Goal: Task Accomplishment & Management: Complete application form

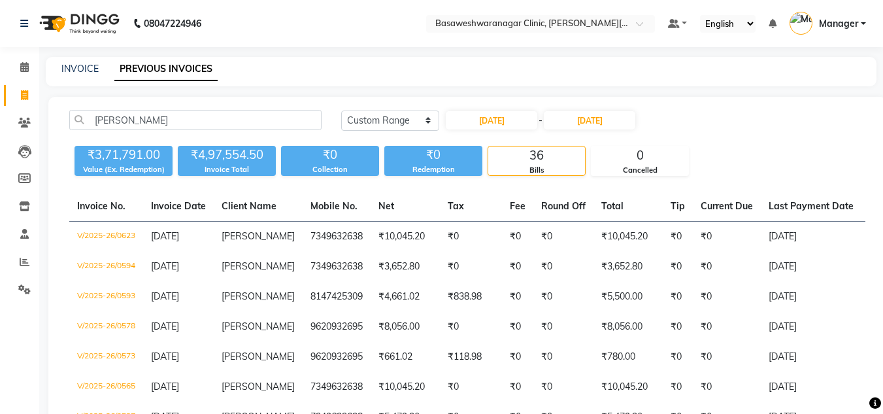
select select "range"
click at [86, 69] on link "INVOICE" at bounding box center [79, 69] width 37 height 12
select select "7441"
select select "service"
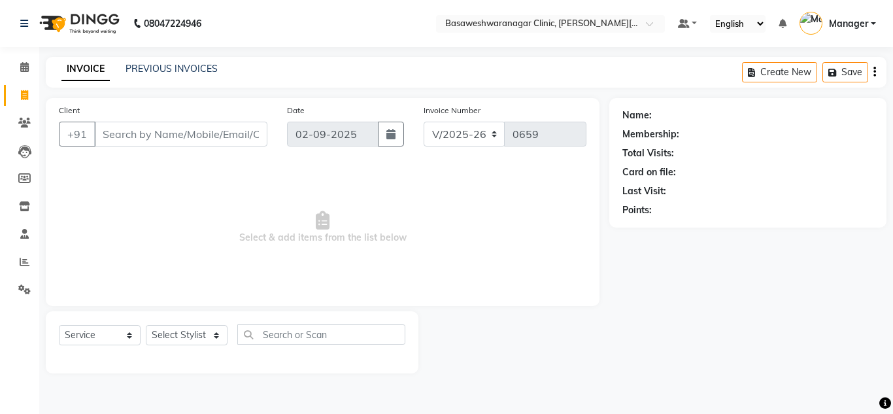
click at [115, 135] on input "Client" at bounding box center [180, 134] width 173 height 25
click at [189, 338] on select "Select Stylist [PERSON_NAME] [PERSON_NAME] Manager NAVYA [PERSON_NAME] shangnim…" at bounding box center [187, 335] width 82 height 20
select select "65316"
click at [146, 325] on select "Select Stylist [PERSON_NAME] [PERSON_NAME] Manager NAVYA [PERSON_NAME] shangnim…" at bounding box center [187, 335] width 82 height 20
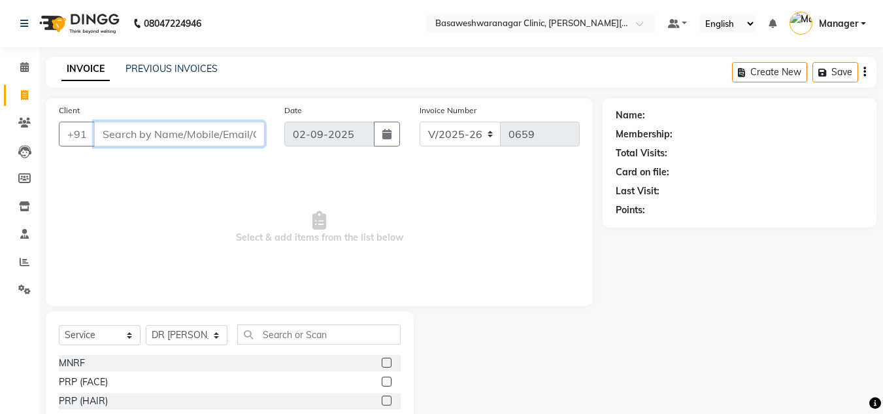
click at [155, 135] on input "Client" at bounding box center [179, 134] width 171 height 25
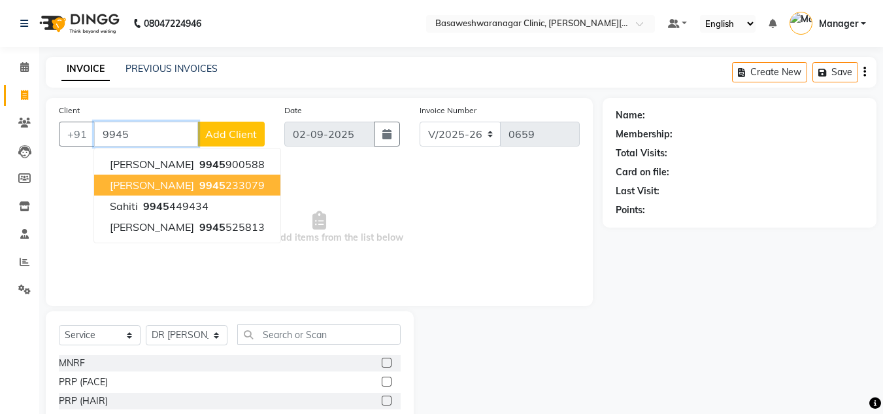
click at [200, 177] on button "[PERSON_NAME] 9945 233079" at bounding box center [187, 184] width 186 height 21
type input "9945233079"
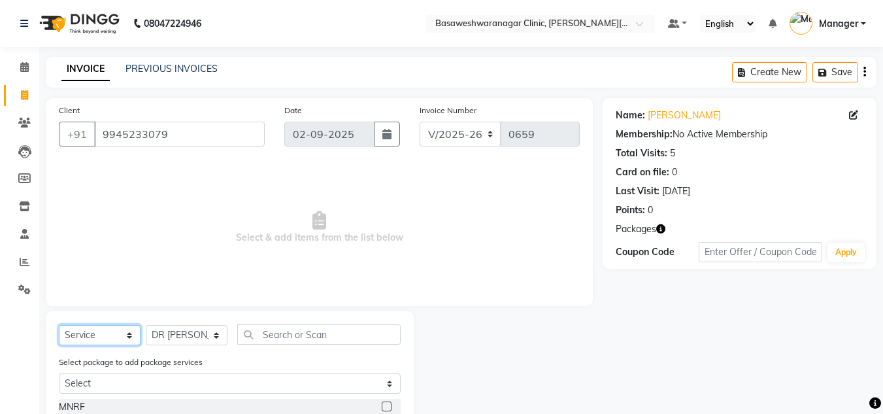
click at [108, 331] on select "Select Service Product Membership Package Voucher Prepaid Gift Card" at bounding box center [100, 335] width 82 height 20
select select "product"
click at [59, 325] on select "Select Service Product Membership Package Voucher Prepaid Gift Card" at bounding box center [100, 335] width 82 height 20
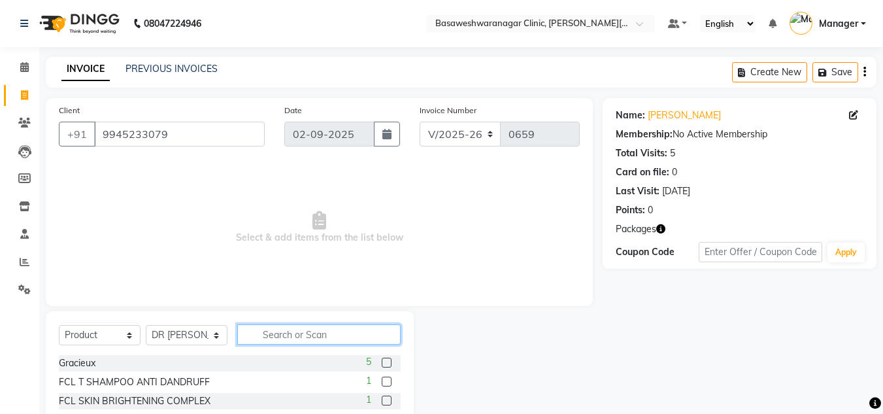
click at [287, 334] on input "text" at bounding box center [318, 334] width 163 height 20
type input "GLO"
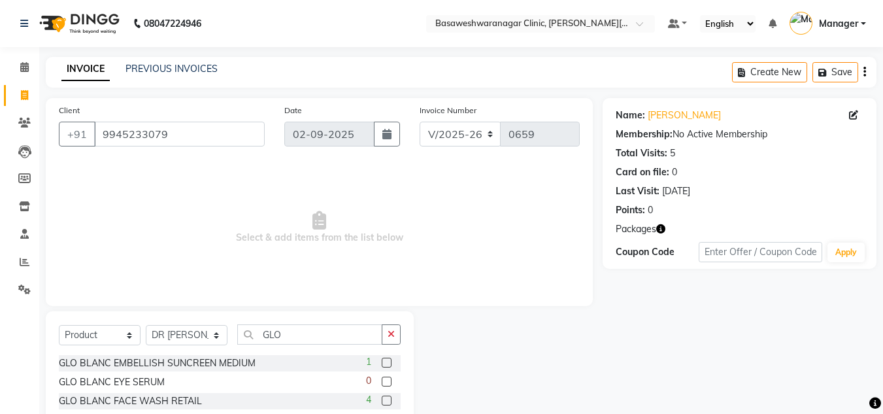
click at [388, 400] on label at bounding box center [387, 400] width 10 height 10
click at [388, 400] on input "checkbox" at bounding box center [386, 401] width 8 height 8
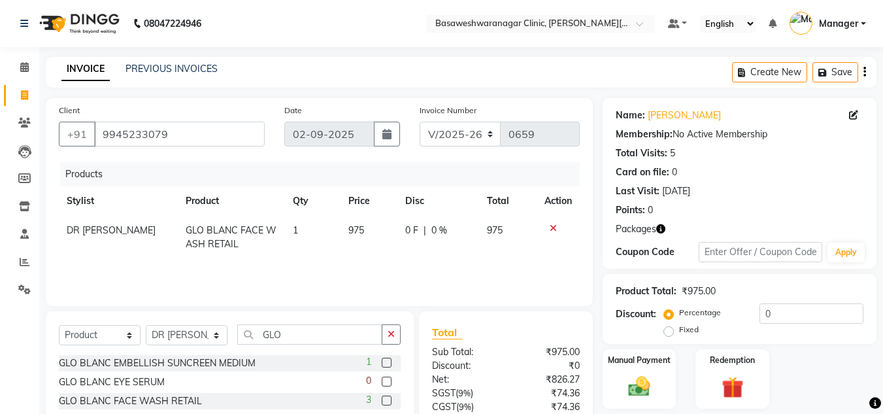
click at [389, 400] on label at bounding box center [387, 400] width 10 height 10
click at [389, 400] on input "checkbox" at bounding box center [386, 401] width 8 height 8
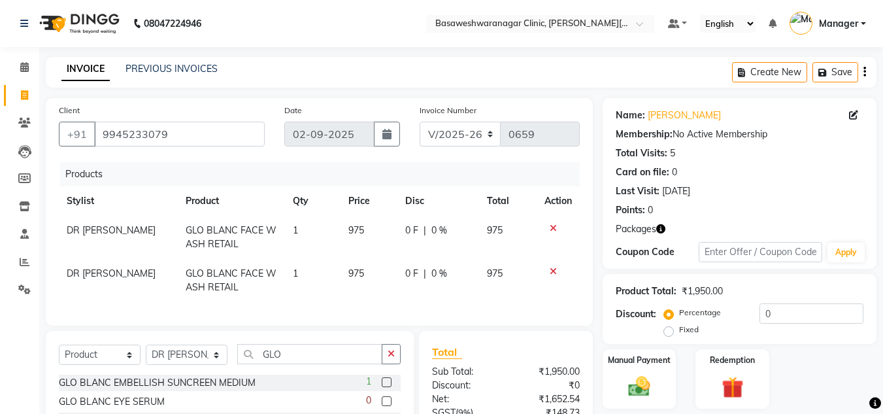
checkbox input "false"
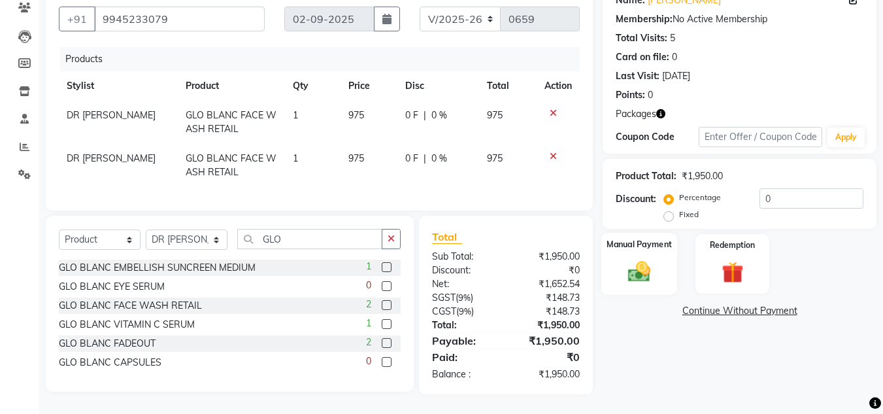
click at [659, 261] on div "Manual Payment" at bounding box center [639, 264] width 76 height 62
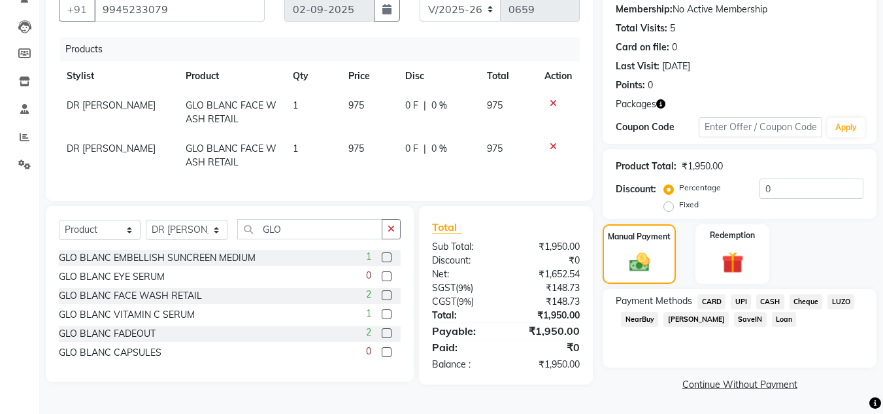
click at [740, 302] on span "UPI" at bounding box center [741, 301] width 20 height 15
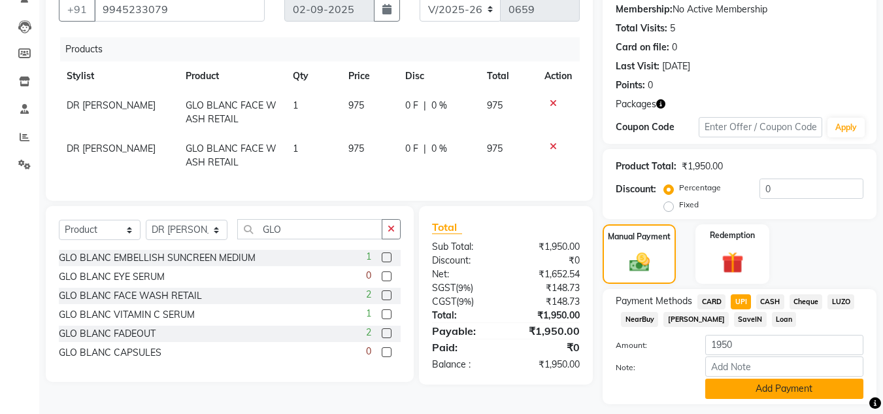
click at [776, 382] on button "Add Payment" at bounding box center [784, 388] width 158 height 20
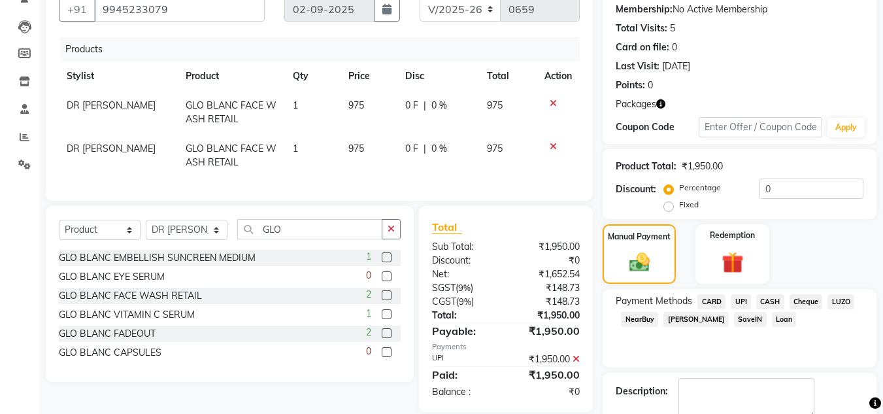
scroll to position [199, 0]
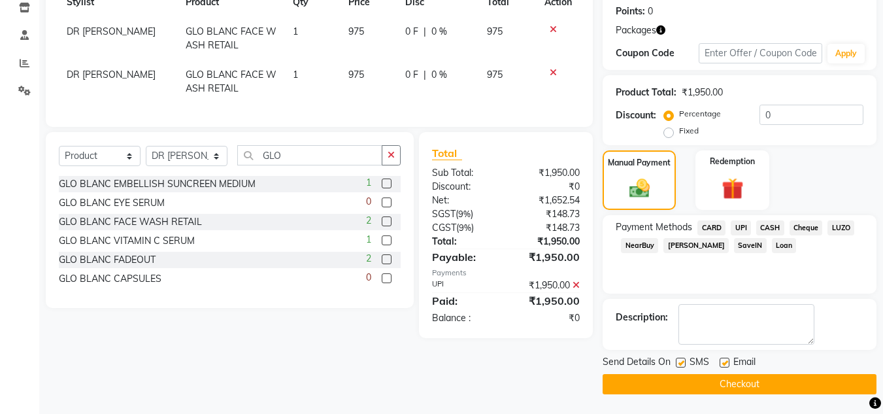
click at [706, 378] on button "Checkout" at bounding box center [739, 384] width 274 height 20
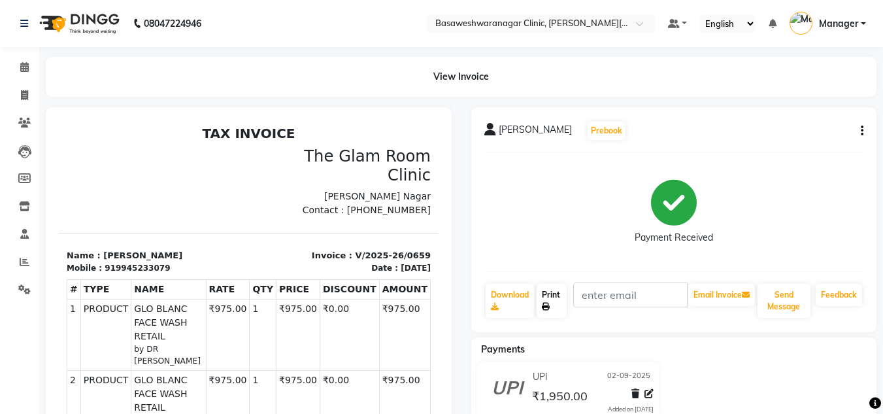
click at [559, 300] on link "Print" at bounding box center [551, 301] width 30 height 34
click at [753, 198] on div "Payment Received" at bounding box center [674, 212] width 380 height 98
click at [22, 284] on span at bounding box center [24, 289] width 23 height 15
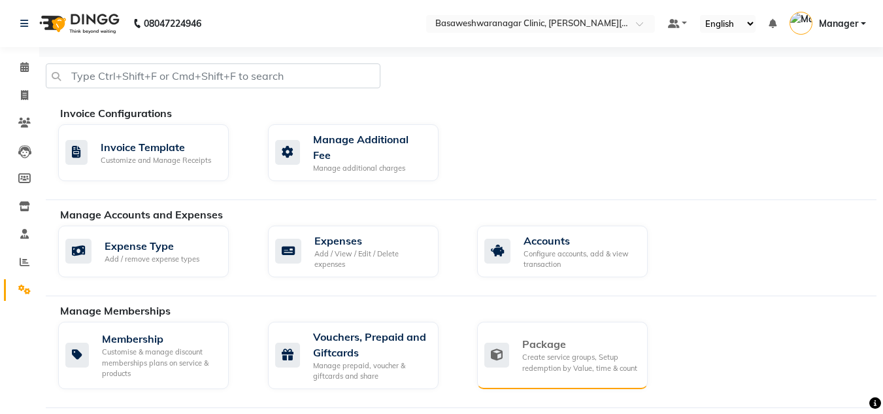
click at [574, 352] on div "Create service groups, Setup redemption by Value, time & count" at bounding box center [579, 363] width 115 height 22
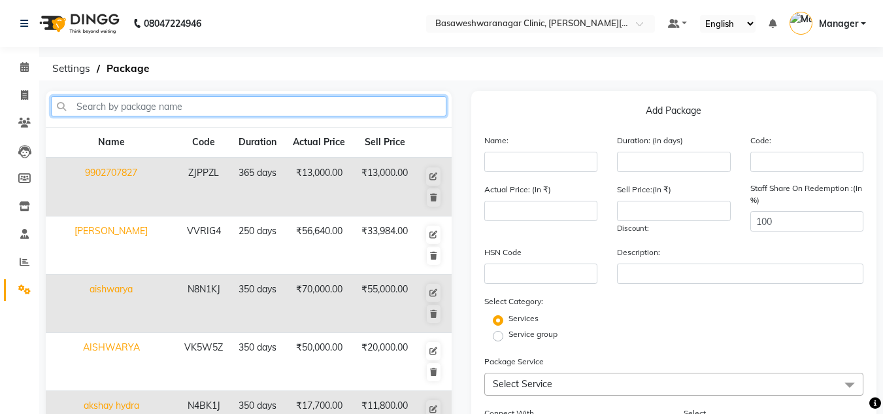
click at [301, 111] on input "text" at bounding box center [248, 106] width 395 height 20
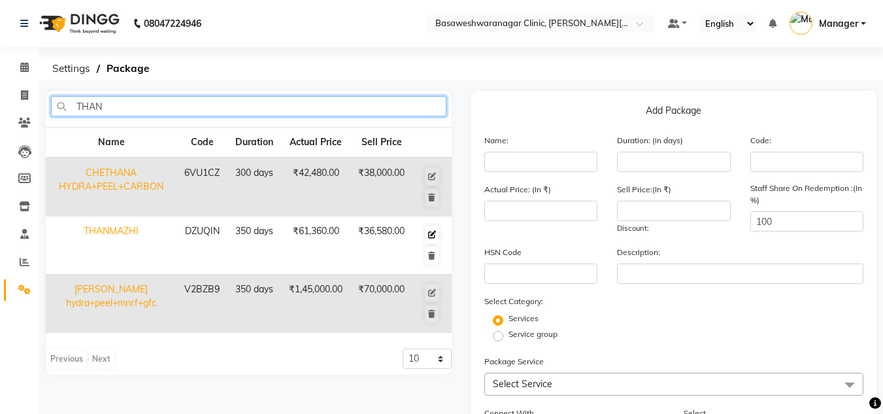
type input "THAN"
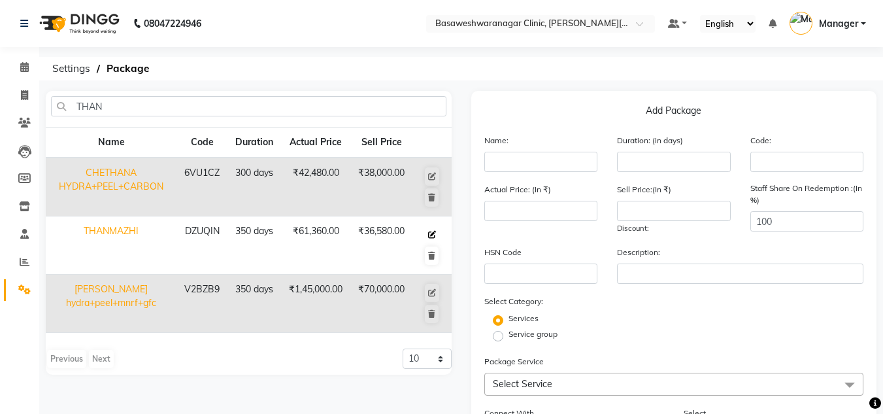
click at [433, 236] on icon at bounding box center [432, 235] width 8 height 8
type input "THANMAZHI"
type input "350"
type input "DZUQIN"
type input "61360"
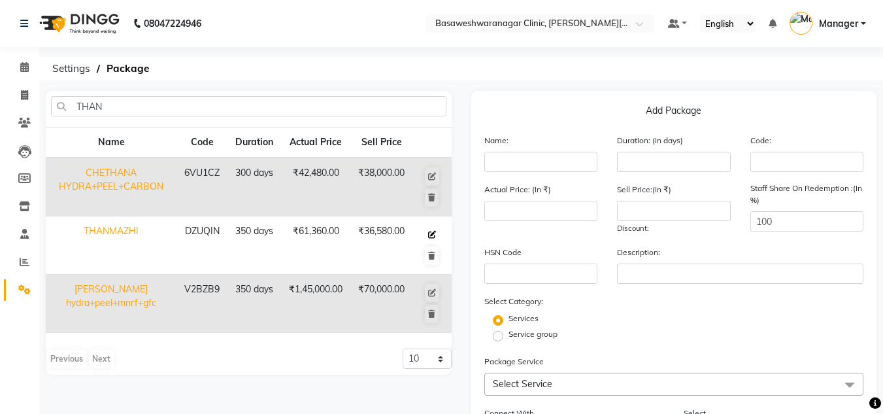
type input "36580"
type input "4 ADVANCE HYDRA+4 PEELS"
checkbox input "true"
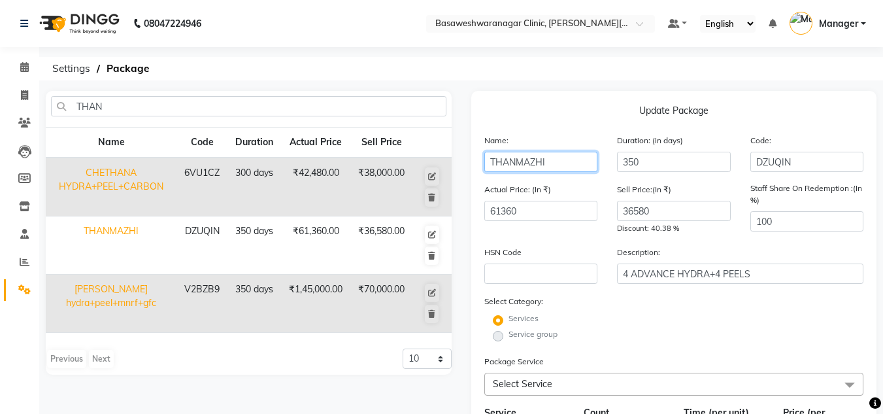
click at [549, 163] on input "THANMAZHI" at bounding box center [541, 162] width 114 height 20
type input "THANMIZHARASI"
checkbox input "false"
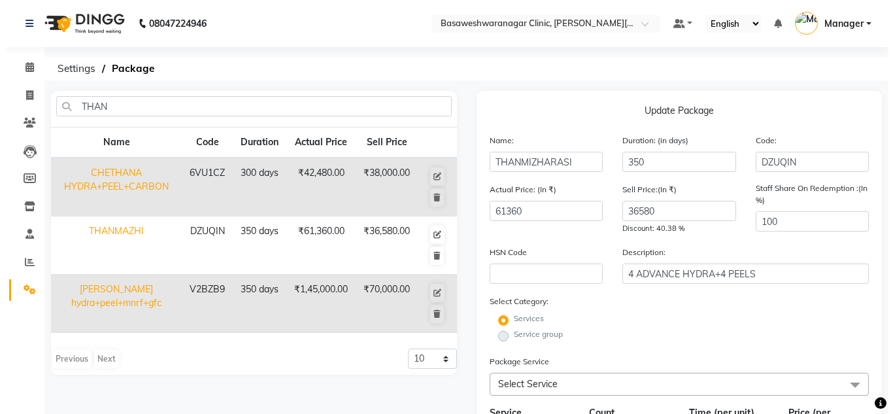
scroll to position [329, 0]
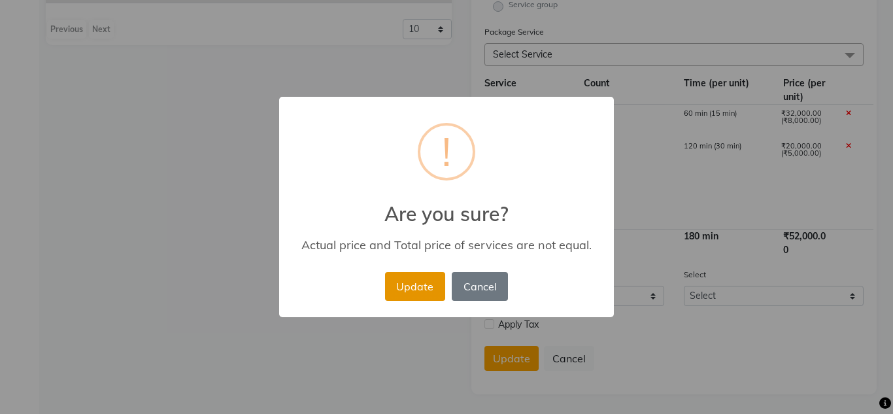
click at [404, 291] on button "Update" at bounding box center [415, 286] width 60 height 29
select select
checkbox input "false"
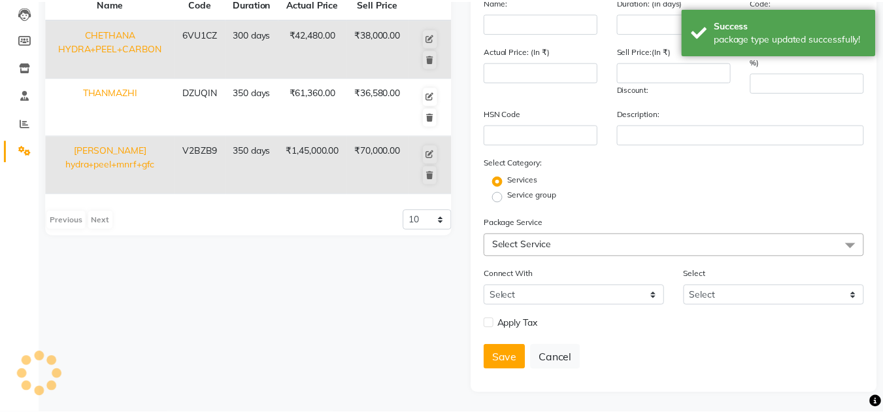
scroll to position [139, 0]
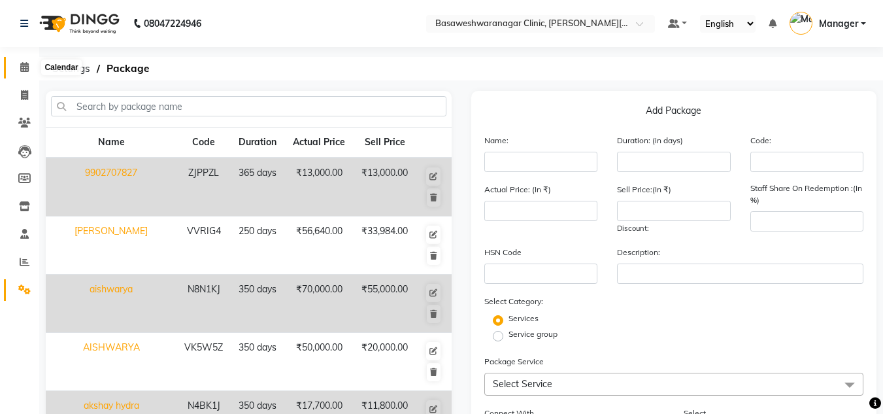
click at [29, 62] on icon at bounding box center [24, 67] width 8 height 10
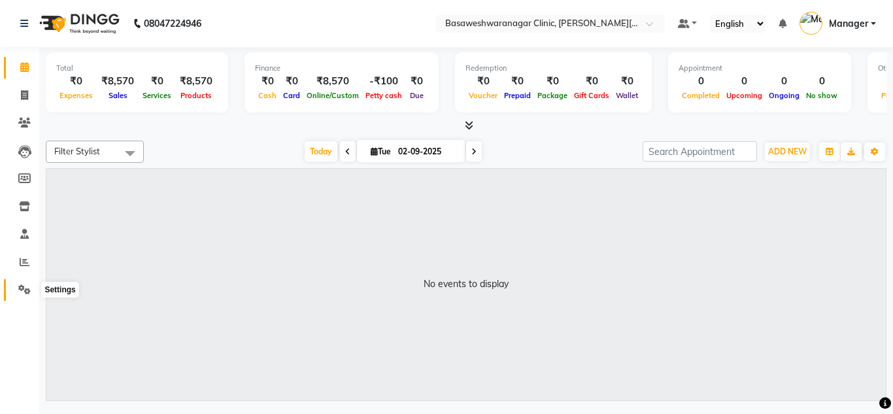
click at [18, 292] on icon at bounding box center [24, 289] width 12 height 10
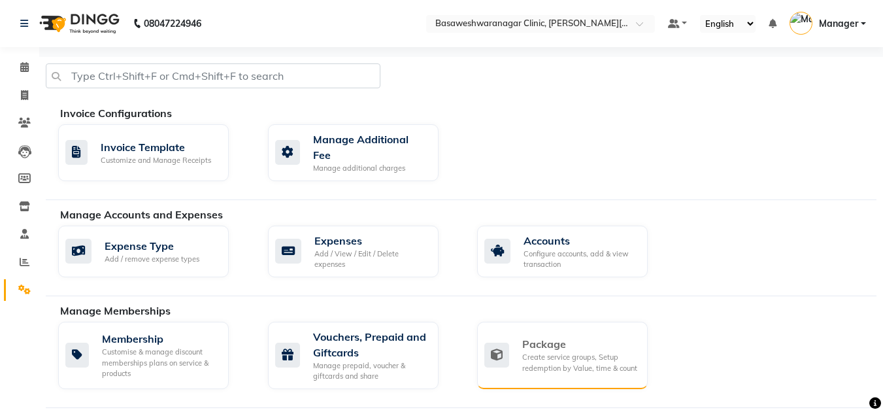
click at [584, 352] on div "Create service groups, Setup redemption by Value, time & count" at bounding box center [579, 363] width 115 height 22
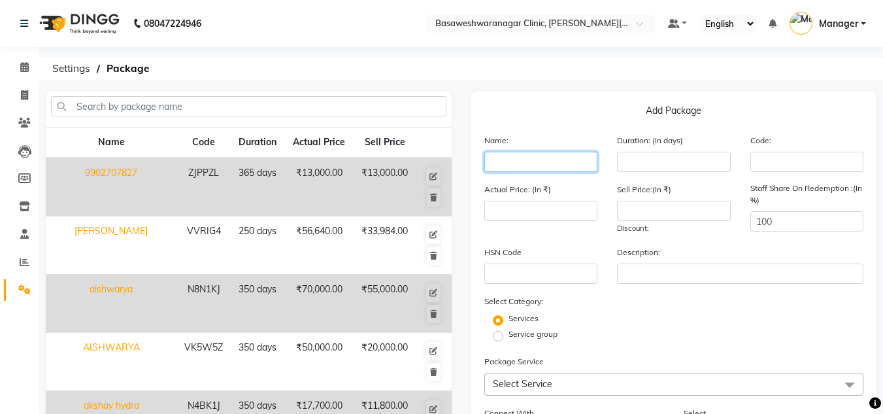
click at [513, 166] on input "text" at bounding box center [541, 162] width 114 height 20
type input "THANMAZHI"
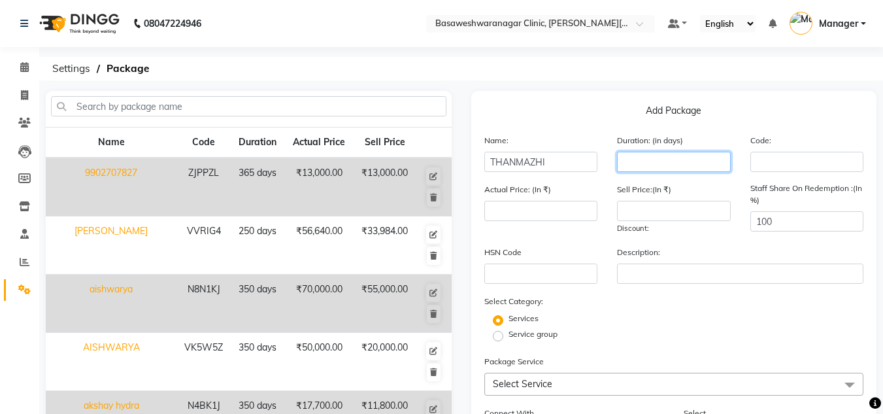
click at [666, 163] on input "number" at bounding box center [674, 162] width 114 height 20
type input "350"
click at [519, 212] on input "number" at bounding box center [541, 211] width 114 height 20
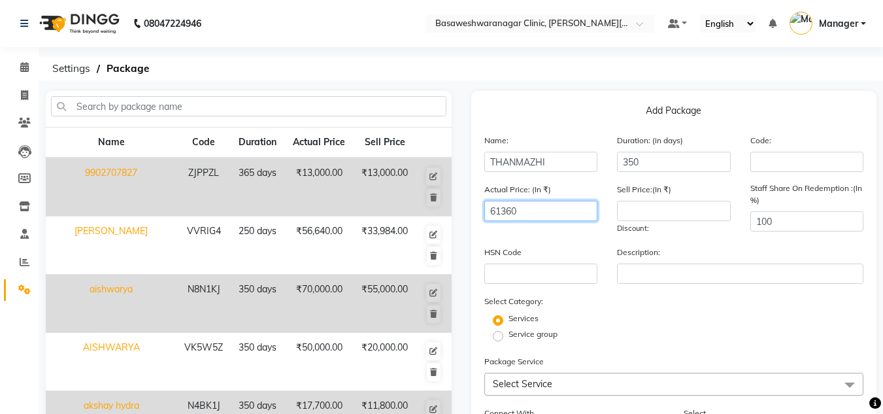
type input "61360"
click at [648, 217] on input "number" at bounding box center [674, 211] width 114 height 20
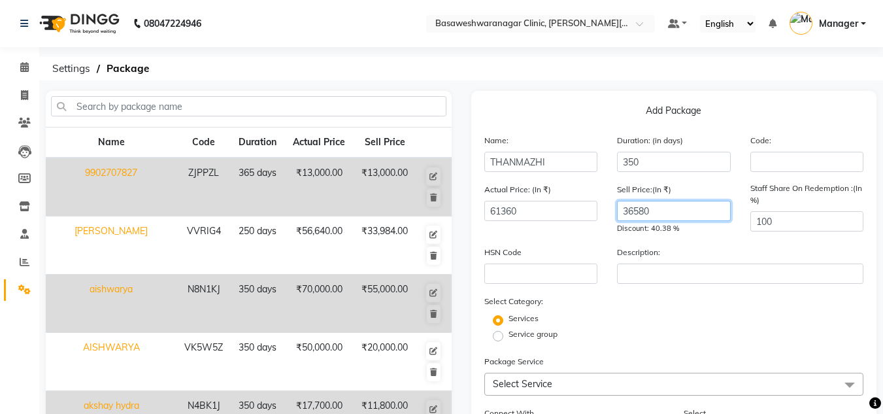
type input "36580"
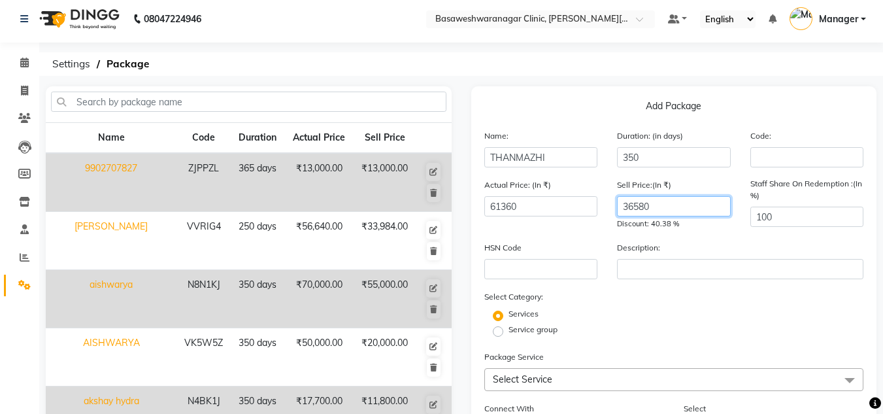
scroll to position [5, 0]
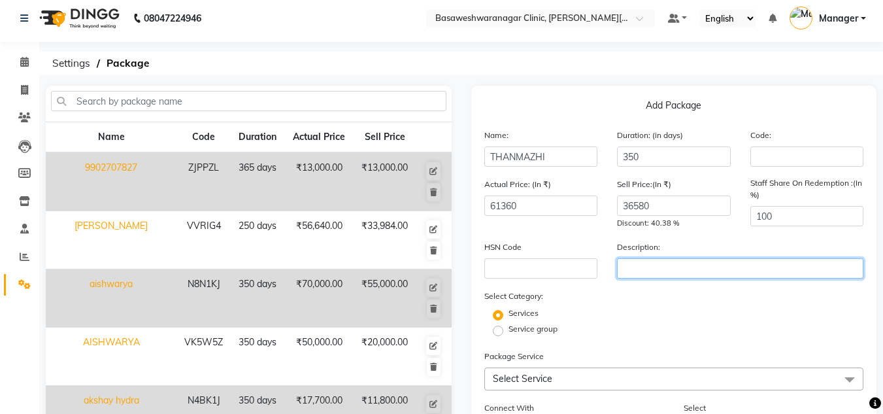
click at [658, 271] on input "text" at bounding box center [740, 268] width 246 height 20
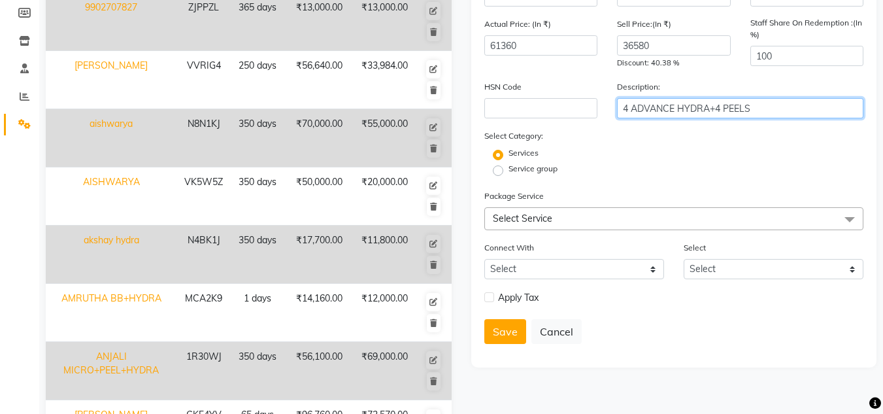
scroll to position [183, 0]
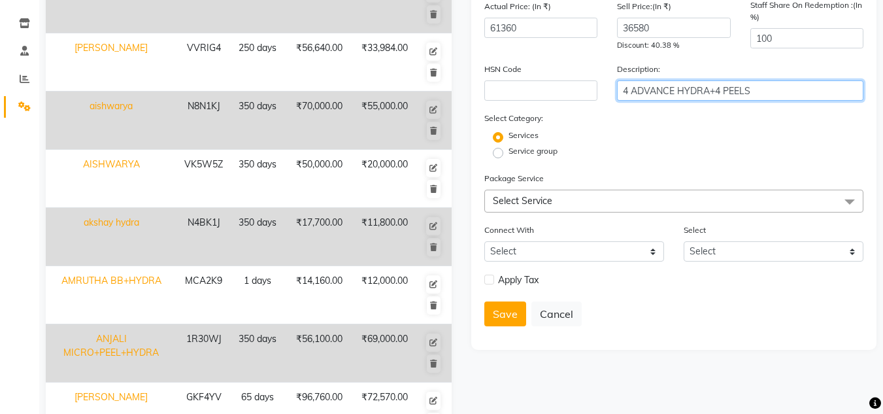
type input "4 ADVANCE HYDRA+4 PEELS"
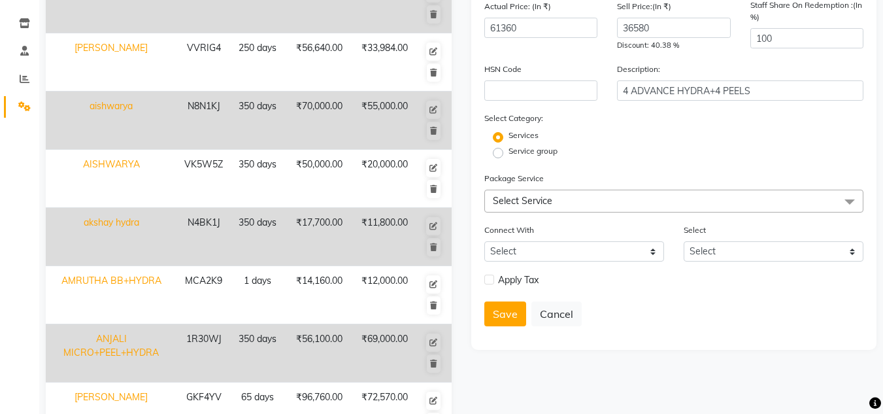
click at [585, 202] on span "Select Service" at bounding box center [674, 200] width 380 height 23
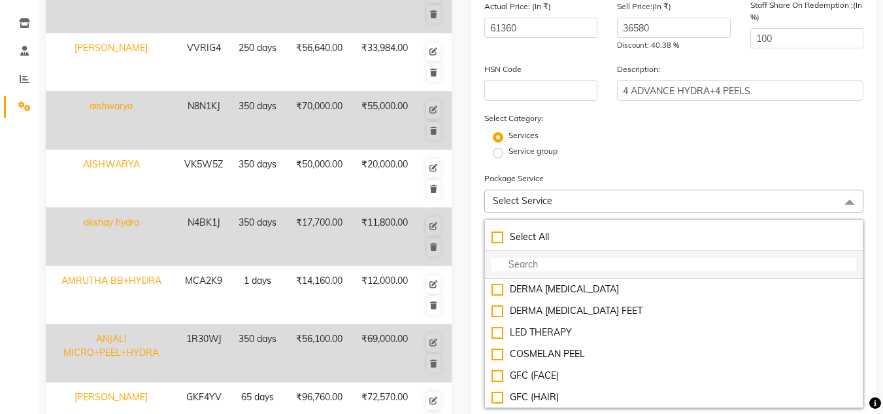
click at [544, 267] on input "multiselect-search" at bounding box center [673, 264] width 365 height 14
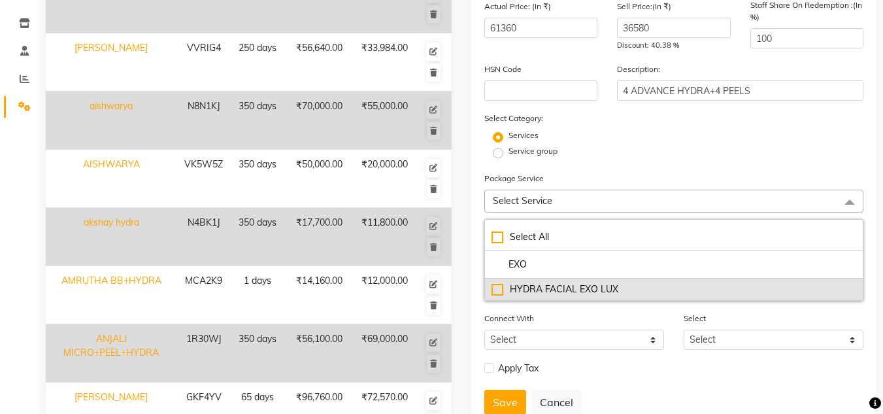
type input "EXO"
click at [542, 295] on div "HYDRA FACIAL EXO LUX" at bounding box center [673, 289] width 365 height 14
checkbox input "true"
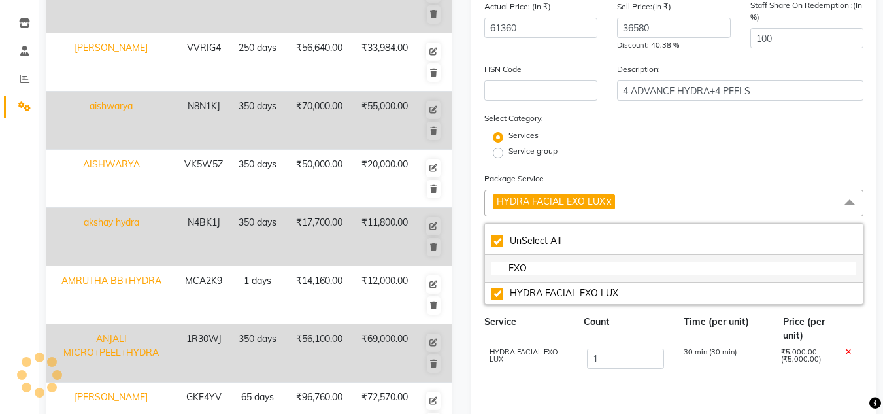
click at [546, 271] on input "EXO" at bounding box center [673, 268] width 365 height 14
type input "EX"
checkbox input "false"
type input "E"
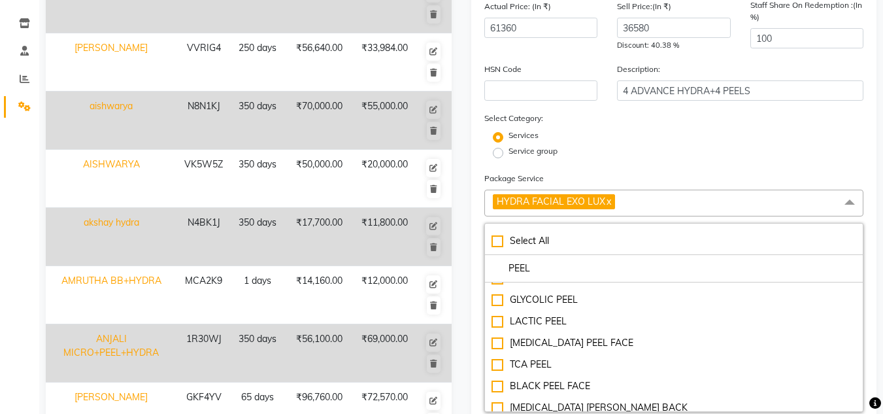
scroll to position [102, 0]
type input "PEEL"
click at [555, 348] on div "[MEDICAL_DATA] PEEL FACE" at bounding box center [673, 342] width 365 height 14
checkbox input "true"
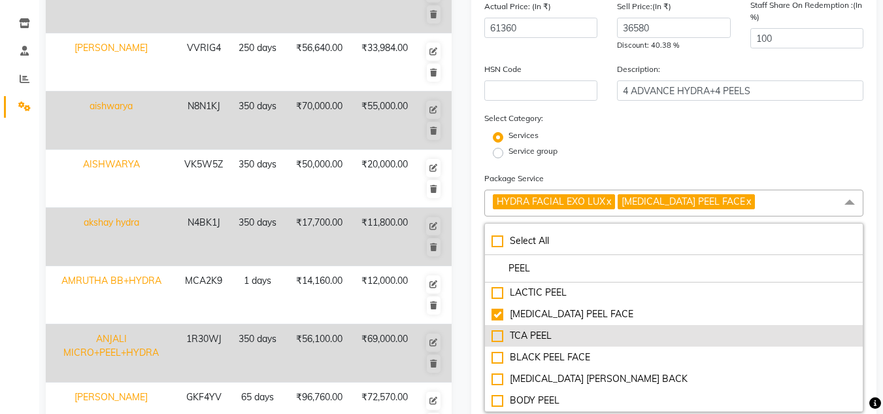
scroll to position [529, 0]
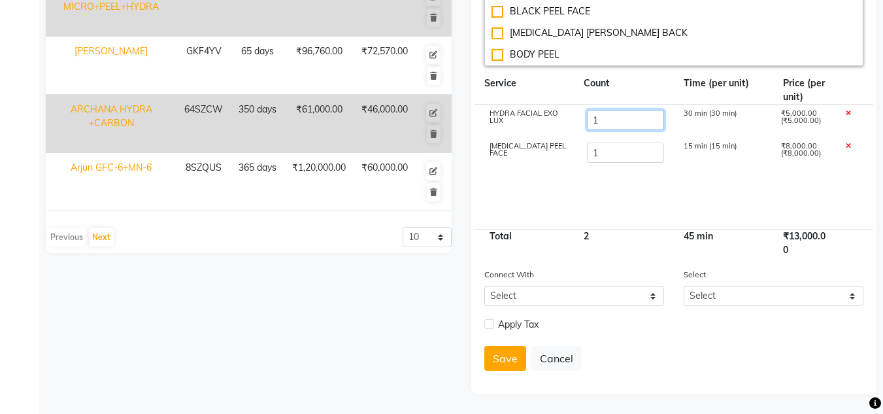
click at [633, 114] on input "1" at bounding box center [625, 120] width 78 height 20
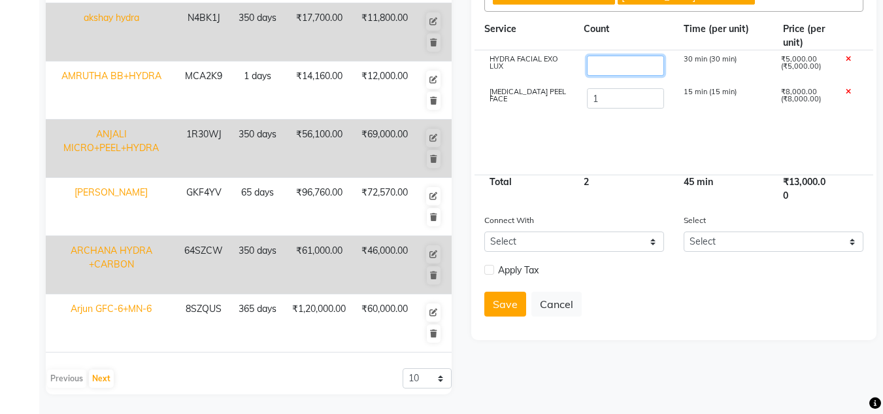
type input "4"
click at [628, 99] on input "1" at bounding box center [625, 98] width 78 height 20
type input "4"
click at [736, 282] on form "Name: THANMAZHI Duration: (in days) 350 Code: Actual Price: (In ₹) 61360 Sell P…" at bounding box center [674, 36] width 380 height 581
click at [499, 305] on button "Save" at bounding box center [505, 303] width 42 height 25
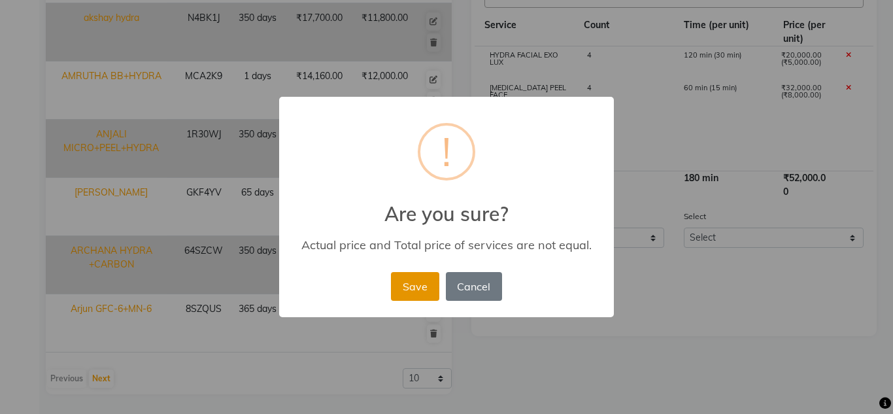
click at [406, 281] on button "Save" at bounding box center [415, 286] width 48 height 29
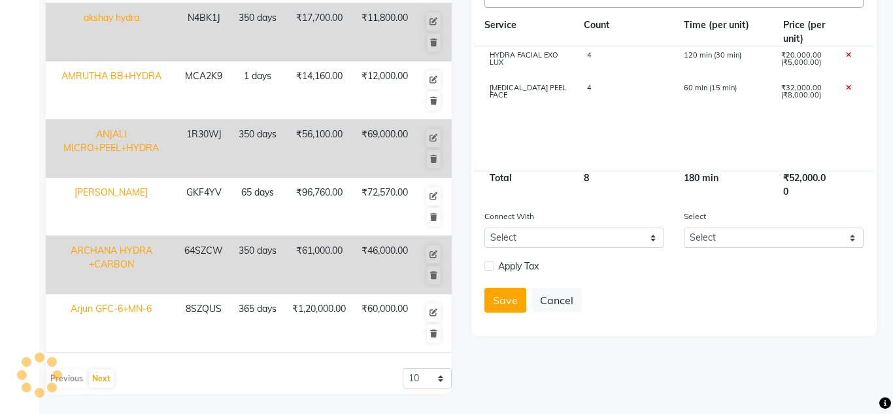
select select
checkbox input "false"
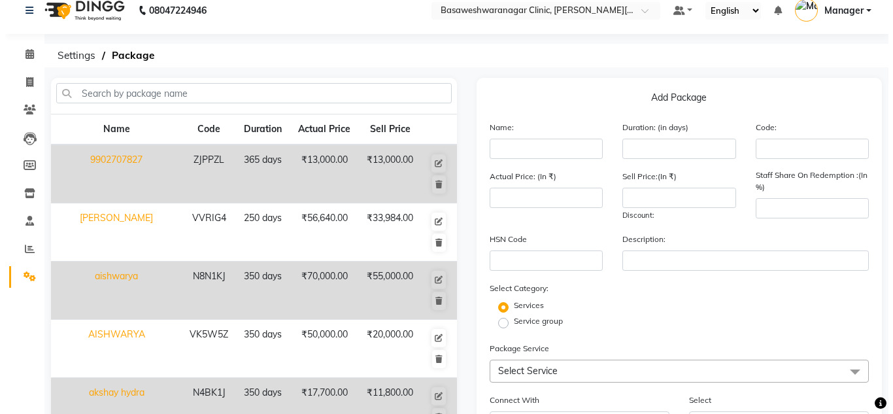
scroll to position [0, 0]
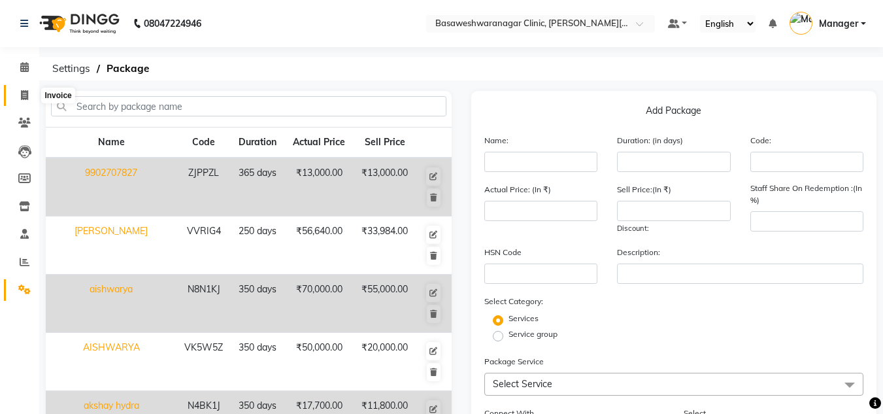
click at [25, 98] on icon at bounding box center [24, 95] width 7 height 10
select select "service"
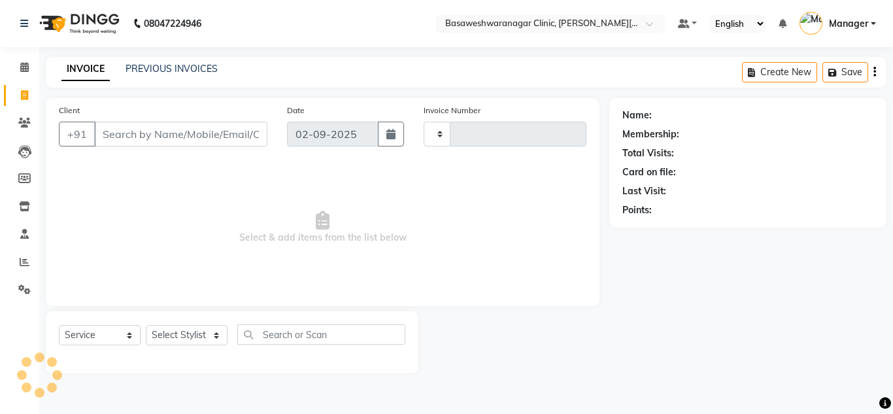
type input "0659"
select select "7441"
click at [145, 125] on input "Client" at bounding box center [180, 134] width 173 height 25
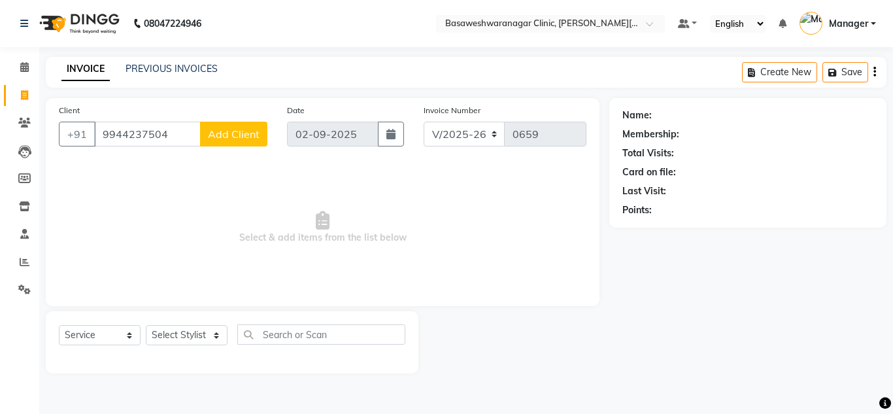
type input "9944237504"
click at [228, 133] on span "Add Client" at bounding box center [234, 133] width 52 height 13
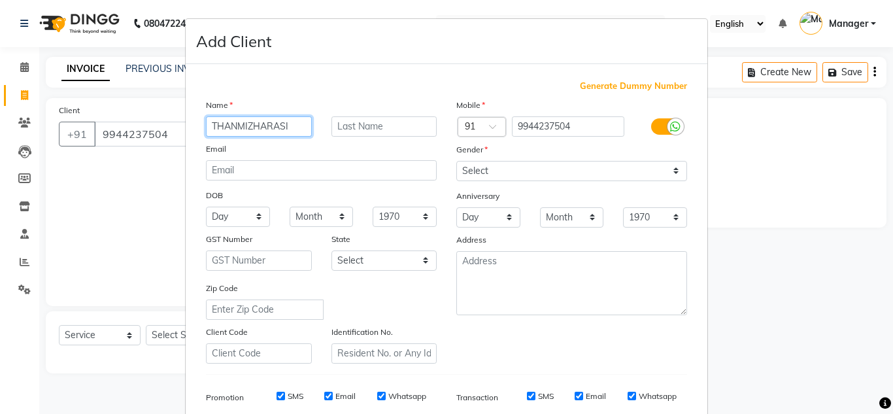
type input "THANMIZHARASI"
click at [554, 124] on input "9944237504" at bounding box center [568, 126] width 113 height 20
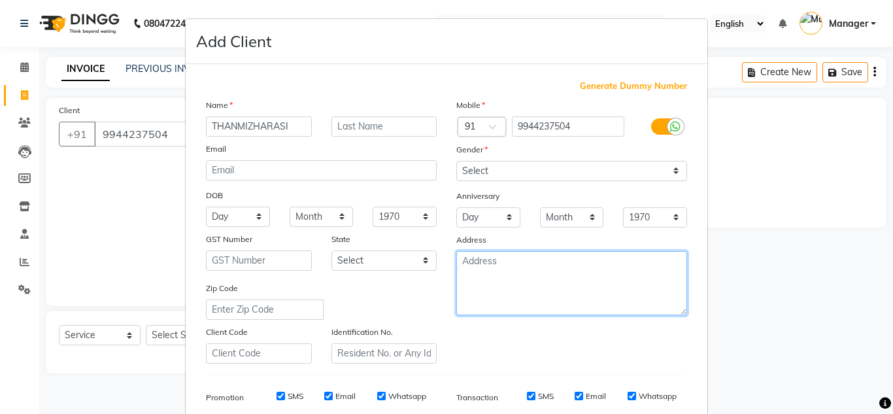
click at [489, 289] on textarea at bounding box center [571, 283] width 231 height 64
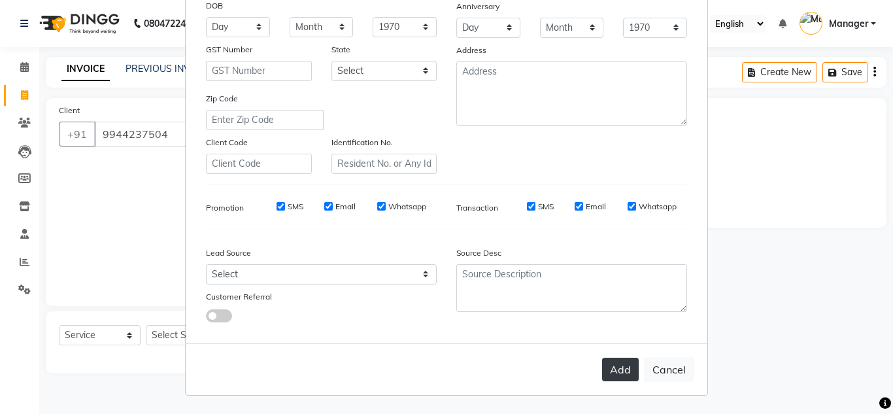
click at [616, 376] on button "Add" at bounding box center [620, 369] width 37 height 24
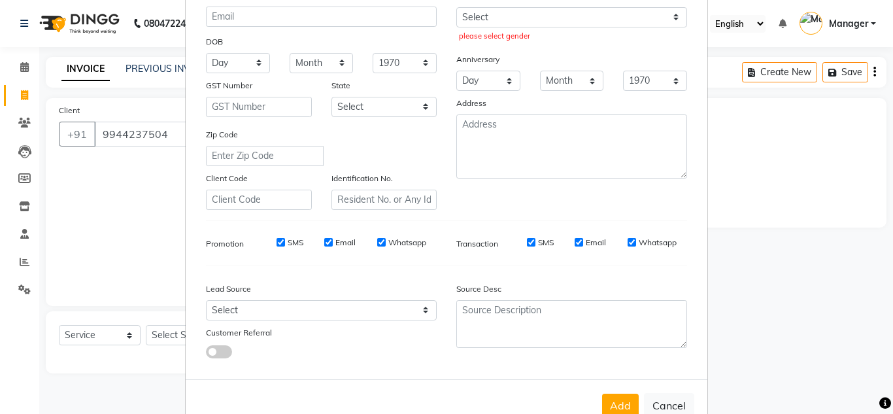
scroll to position [148, 0]
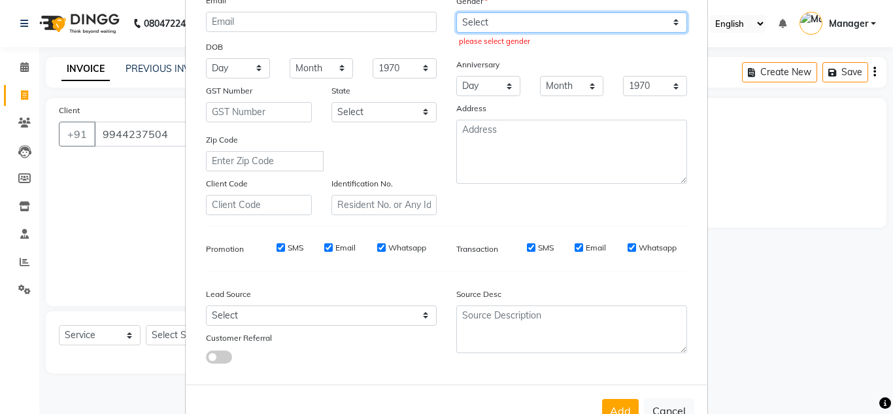
click at [527, 29] on select "Select Male Female Other Prefer Not To Say" at bounding box center [571, 22] width 231 height 20
select select "female"
click at [456, 12] on select "Select Male Female Other Prefer Not To Say" at bounding box center [571, 22] width 231 height 20
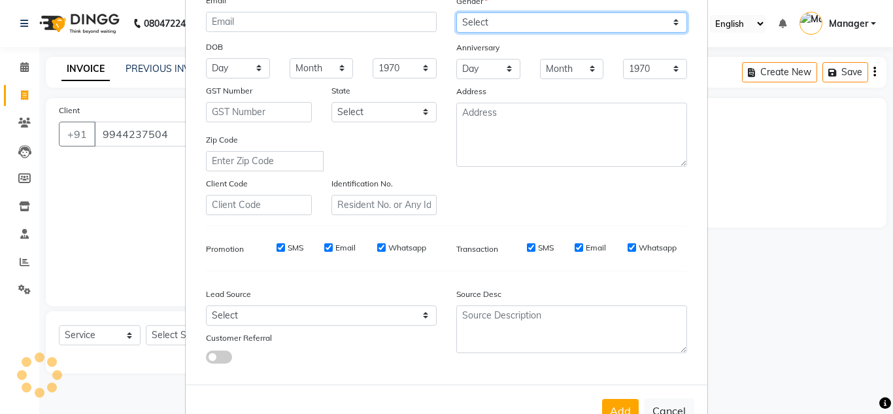
scroll to position [189, 0]
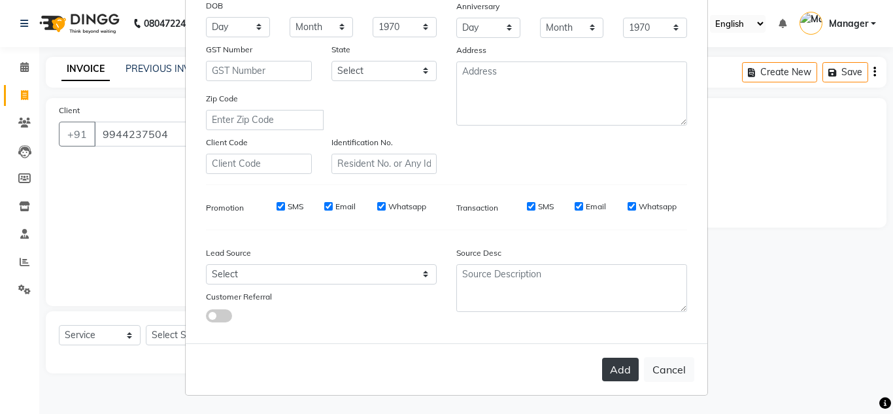
click at [626, 380] on button "Add" at bounding box center [620, 369] width 37 height 24
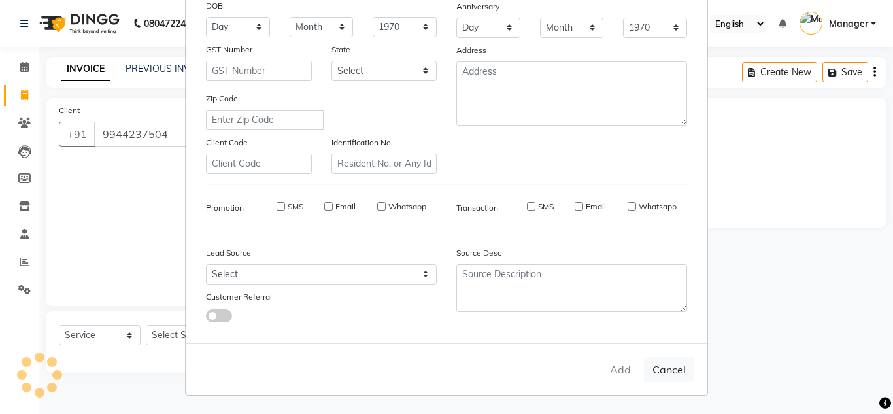
select select
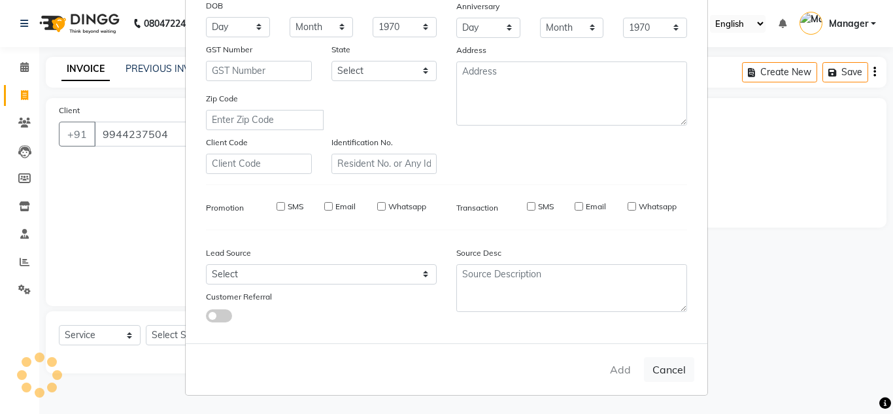
select select
checkbox input "false"
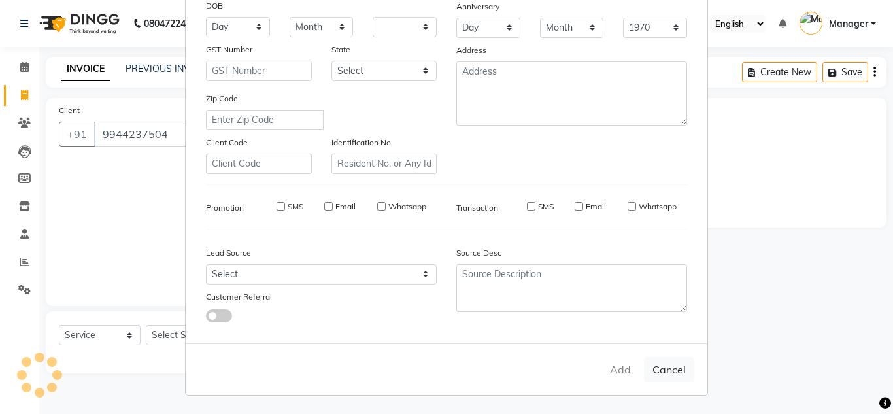
checkbox input "false"
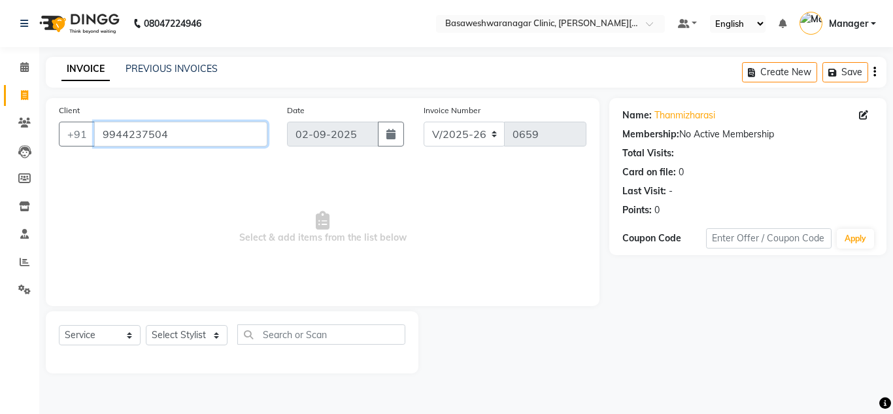
click at [135, 138] on input "9944237504" at bounding box center [180, 134] width 173 height 25
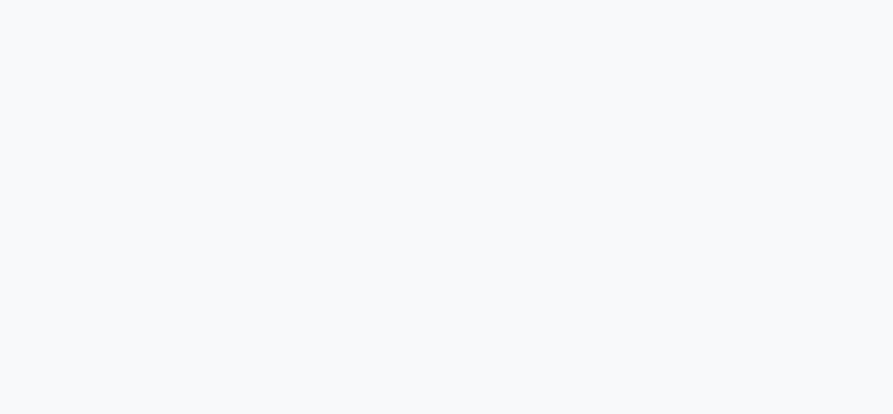
select select "service"
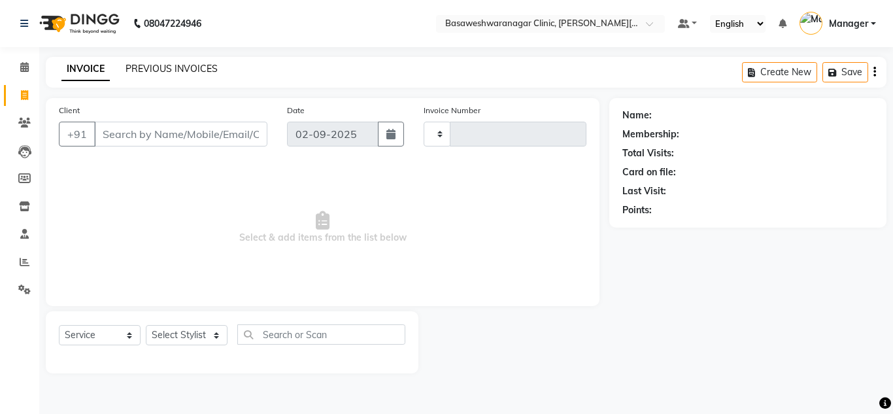
type input "0660"
select select "7441"
type input "9944237504"
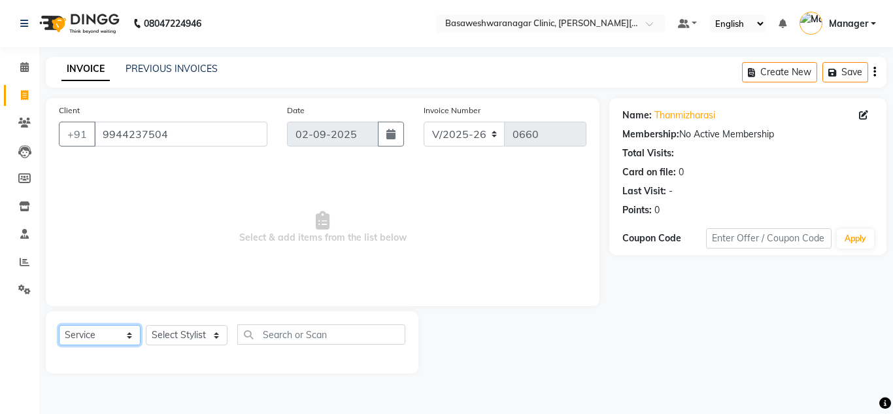
click at [83, 333] on select "Select Service Product Membership Package Voucher Prepaid Gift Card" at bounding box center [100, 335] width 82 height 20
select select "package"
click at [59, 325] on select "Select Service Product Membership Package Voucher Prepaid Gift Card" at bounding box center [100, 335] width 82 height 20
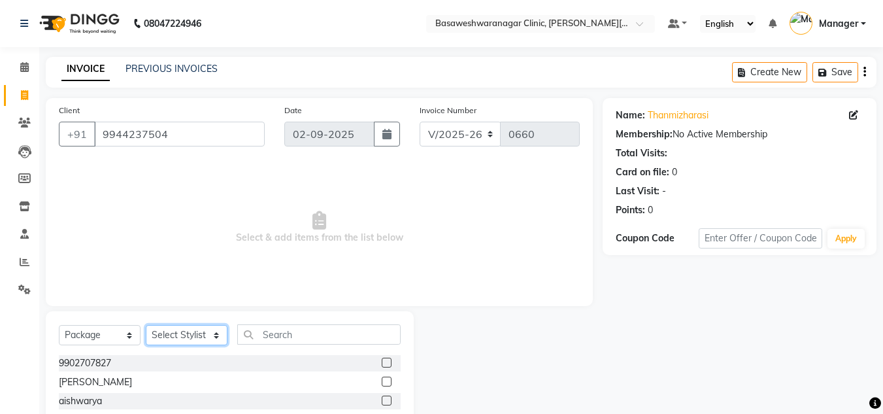
click at [197, 338] on select "Select Stylist [PERSON_NAME] [PERSON_NAME] Manager NAVYA [PERSON_NAME] shangnim…" at bounding box center [187, 335] width 82 height 20
select select "65316"
click at [146, 325] on select "Select Stylist [PERSON_NAME] [PERSON_NAME] Manager NAVYA [PERSON_NAME] shangnim…" at bounding box center [187, 335] width 82 height 20
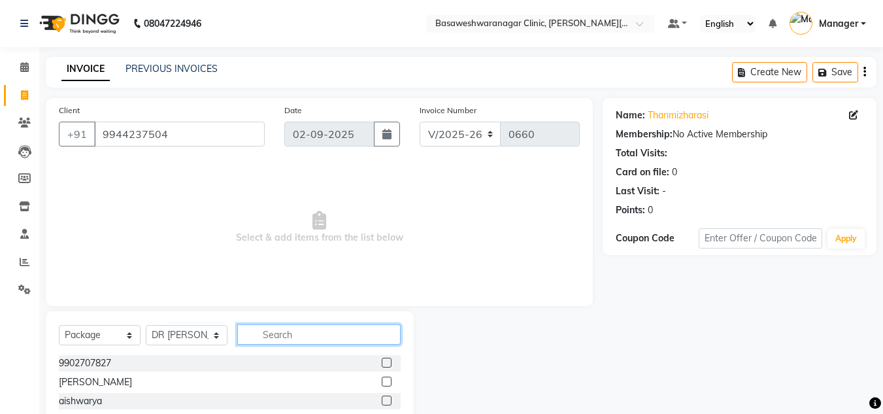
click at [259, 332] on input "text" at bounding box center [318, 334] width 163 height 20
type input "THAN"
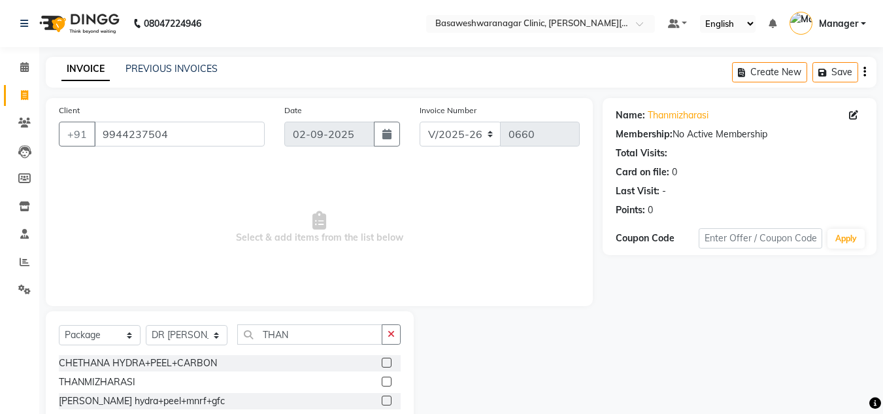
click at [388, 382] on label at bounding box center [387, 381] width 10 height 10
click at [388, 382] on input "checkbox" at bounding box center [386, 382] width 8 height 8
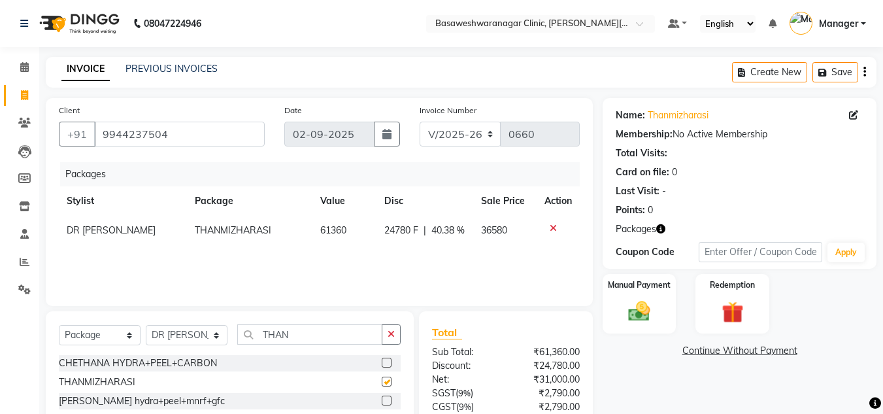
checkbox input "false"
